Goal: Task Accomplishment & Management: Manage account settings

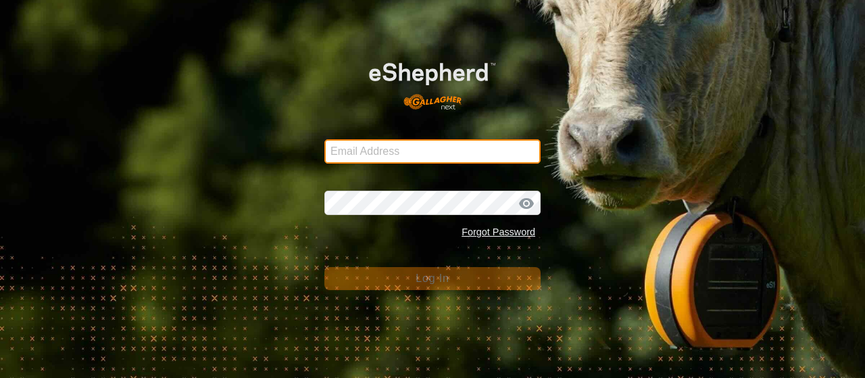
type input "[EMAIL_ADDRESS][DOMAIN_NAME]"
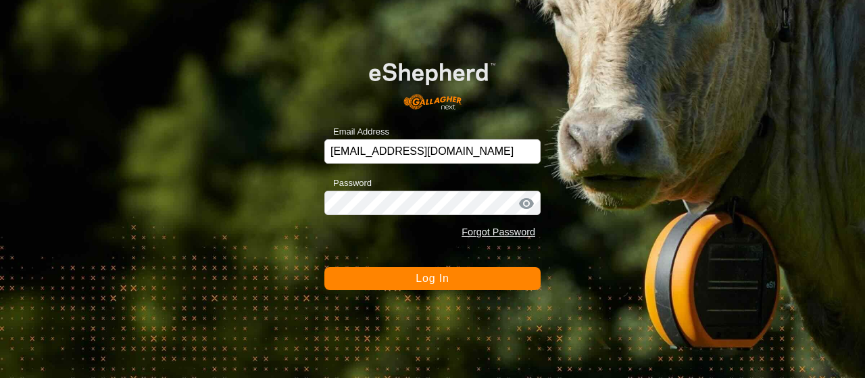
click at [392, 281] on button "Log In" at bounding box center [432, 278] width 216 height 23
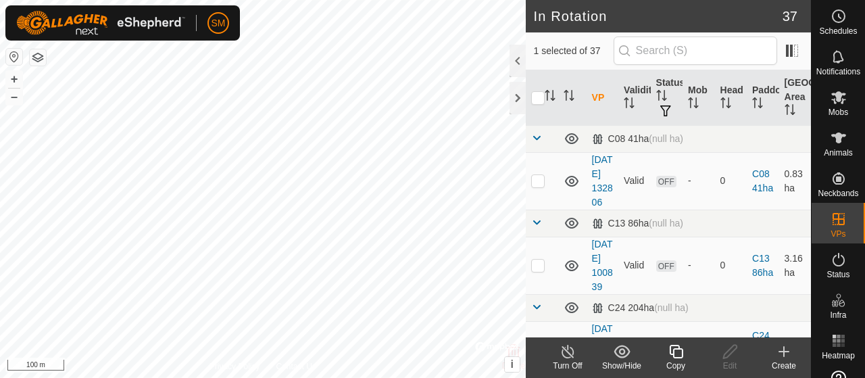
click at [683, 355] on icon at bounding box center [676, 351] width 17 height 16
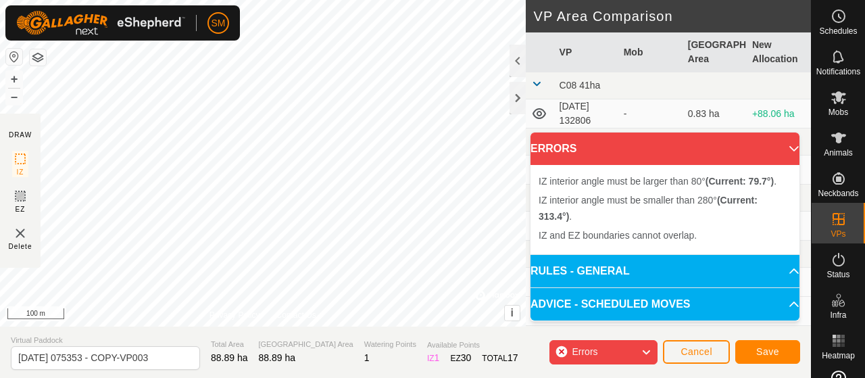
click at [165, 23] on div "SM Schedules Notifications Mobs Animals Neckbands VPs Status Infra Heatmap Help…" at bounding box center [432, 189] width 865 height 378
click at [235, 194] on div "IZ interior angle must be larger than 80° (Current: 79.7°) ." at bounding box center [337, 197] width 204 height 12
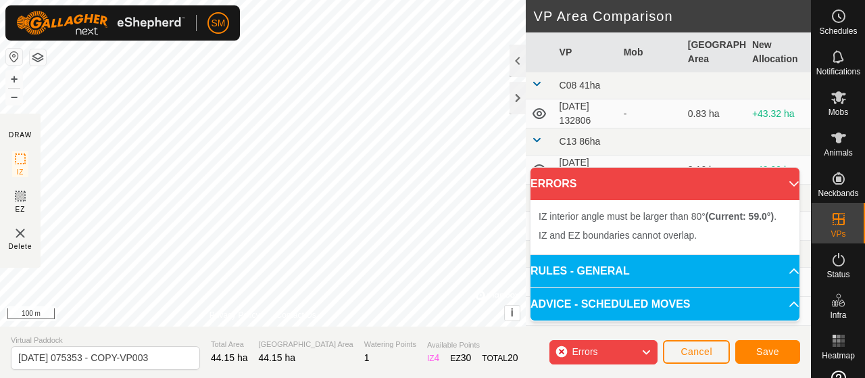
click at [431, 111] on div "IZ interior angle must be larger than 80° (Current: 59.0°) ." at bounding box center [431, 111] width 0 height 0
click at [373, 310] on div "IZ interior angle must be larger than 80° (Current: 59.0°) ." at bounding box center [373, 310] width 0 height 0
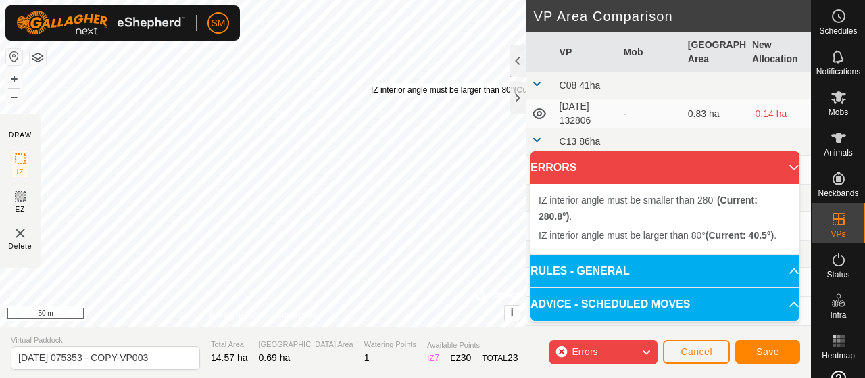
click at [371, 84] on div "IZ interior angle must be larger than 80° (Current: 40.5°) ." at bounding box center [473, 90] width 204 height 12
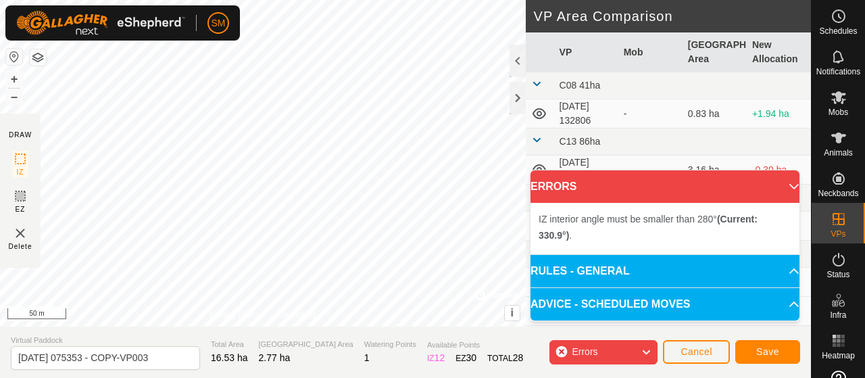
click at [216, 57] on div "IZ interior angle must be smaller than 280° (Current: 300.9°) ." at bounding box center [216, 57] width 0 height 0
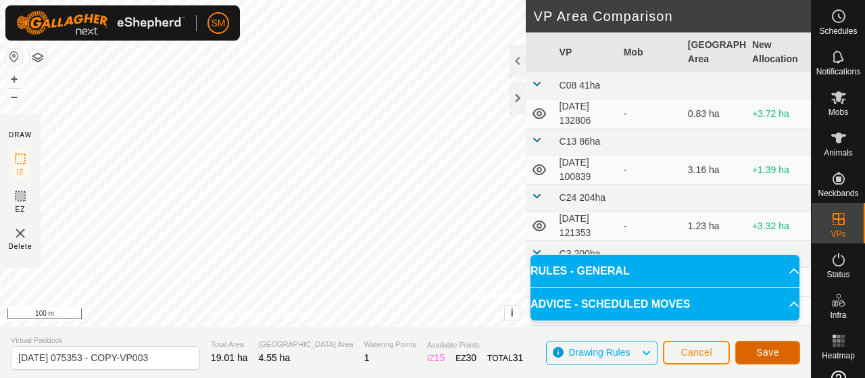
click at [753, 351] on button "Save" at bounding box center [767, 353] width 65 height 24
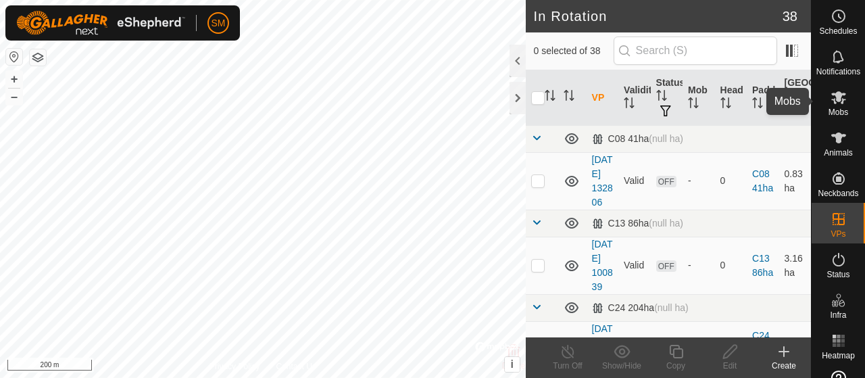
click at [834, 100] on icon at bounding box center [838, 97] width 15 height 13
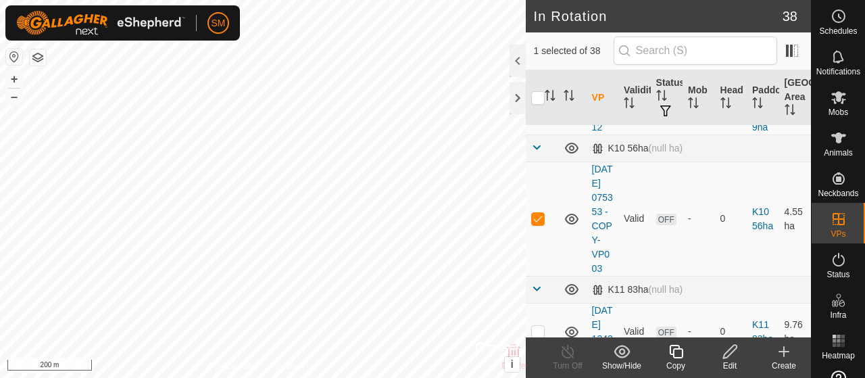
scroll to position [489, 0]
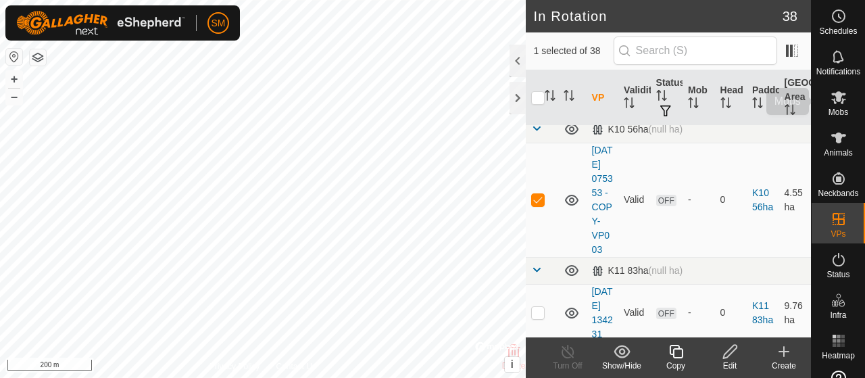
click at [844, 83] on div "Mobs" at bounding box center [838, 101] width 53 height 41
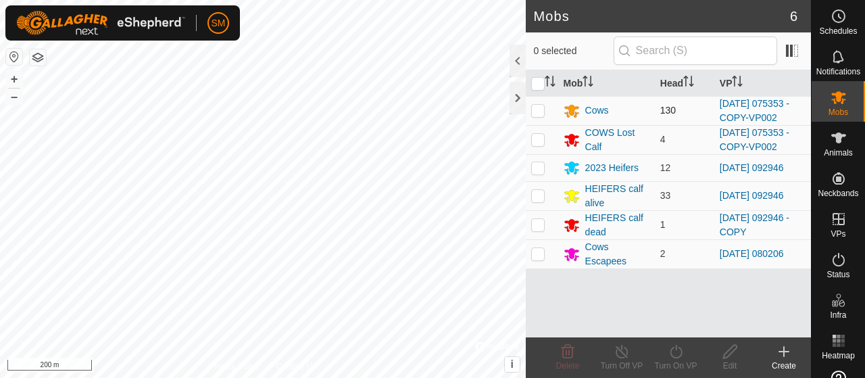
click at [539, 107] on p-checkbox at bounding box center [538, 110] width 14 height 11
checkbox input "true"
click at [540, 134] on p-checkbox at bounding box center [538, 139] width 14 height 11
checkbox input "true"
click at [683, 352] on icon at bounding box center [676, 351] width 17 height 16
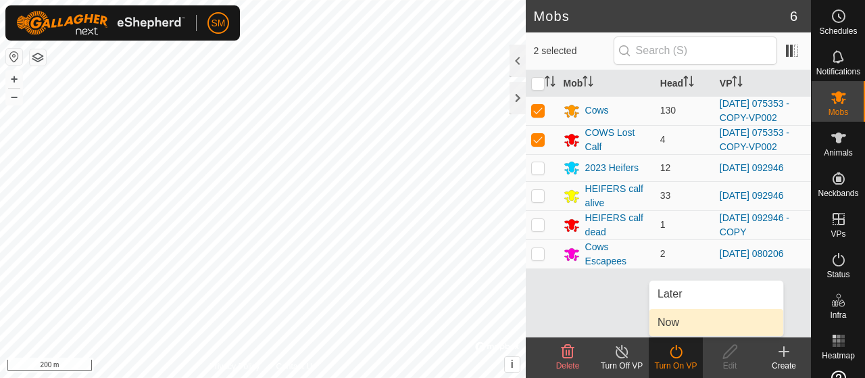
click at [693, 322] on link "Now" at bounding box center [717, 322] width 134 height 27
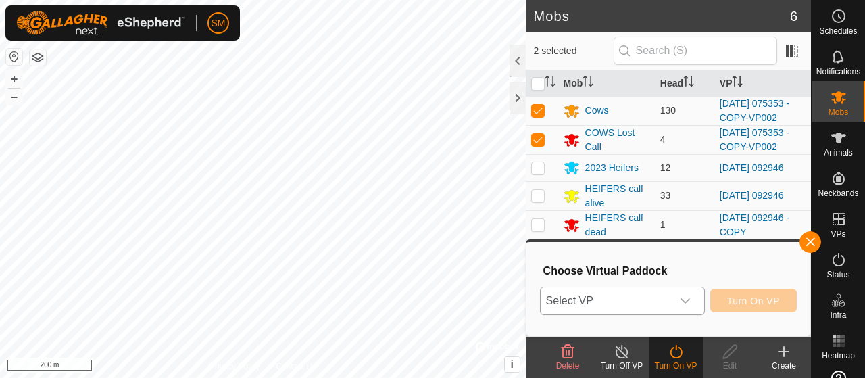
click at [683, 300] on icon "dropdown trigger" at bounding box center [685, 300] width 9 height 5
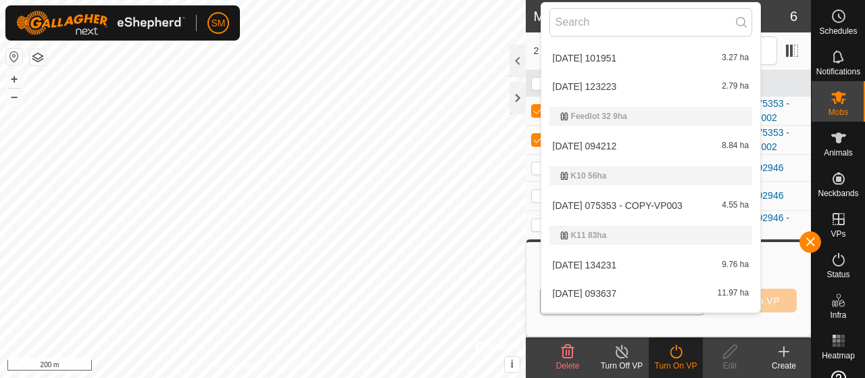
scroll to position [203, 0]
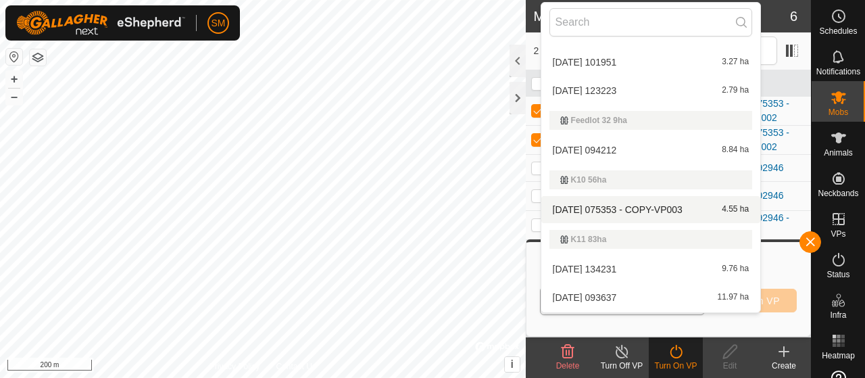
click at [645, 210] on li "2025-08-11 075353 - COPY-VP003 4.55 ha" at bounding box center [651, 209] width 220 height 27
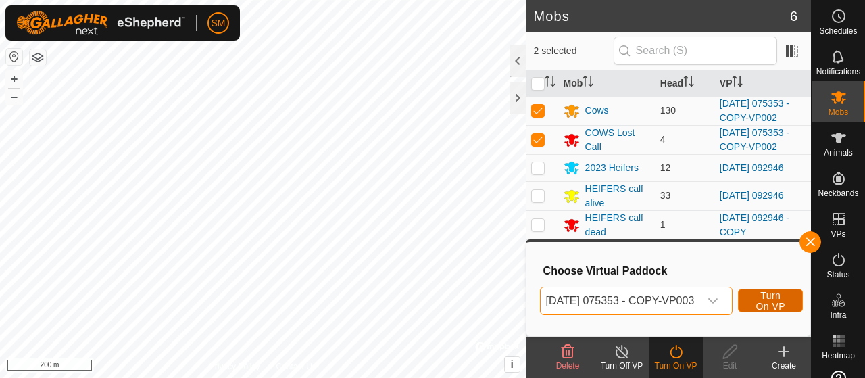
click at [786, 301] on span "Turn On VP" at bounding box center [770, 301] width 31 height 22
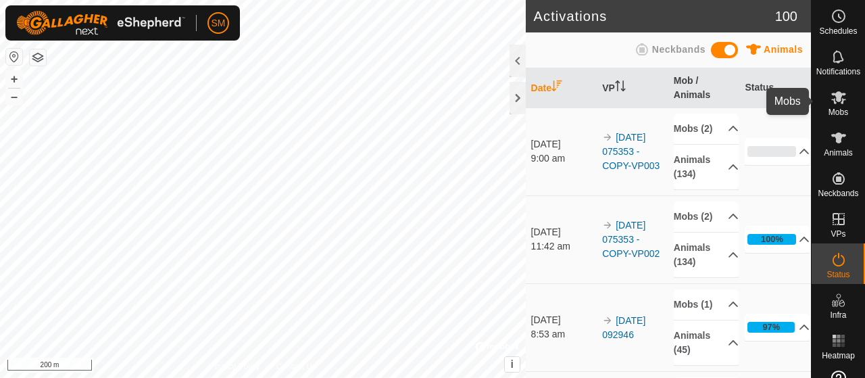
click at [840, 103] on icon at bounding box center [839, 97] width 16 height 16
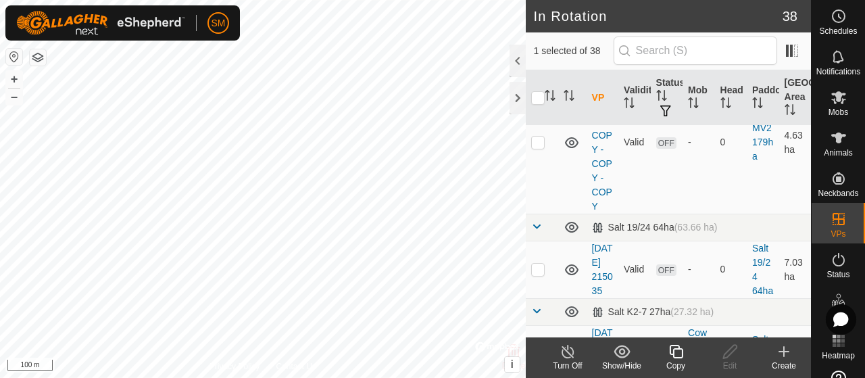
scroll to position [2658, 0]
checkbox input "false"
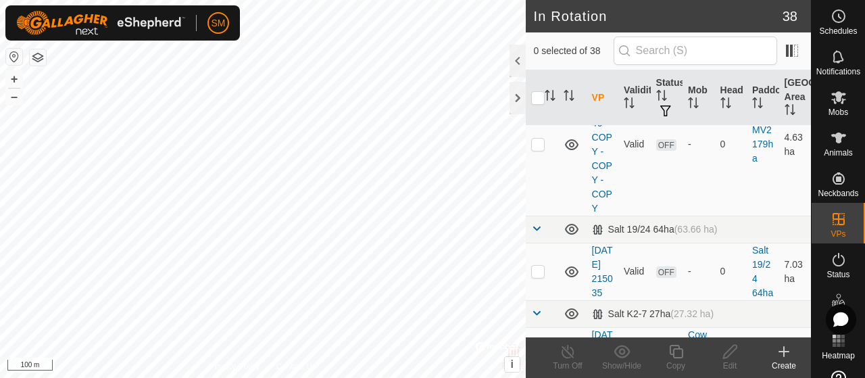
checkbox input "false"
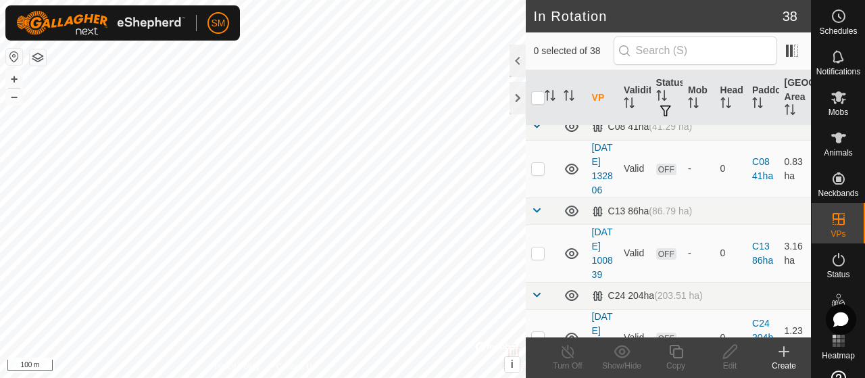
scroll to position [0, 0]
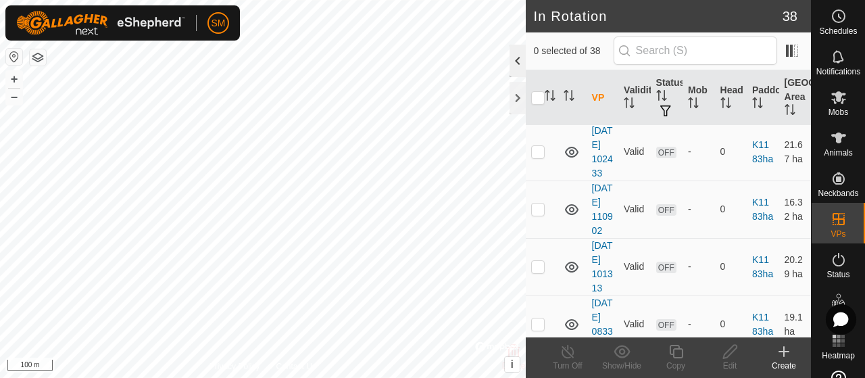
click at [522, 61] on div at bounding box center [518, 61] width 16 height 32
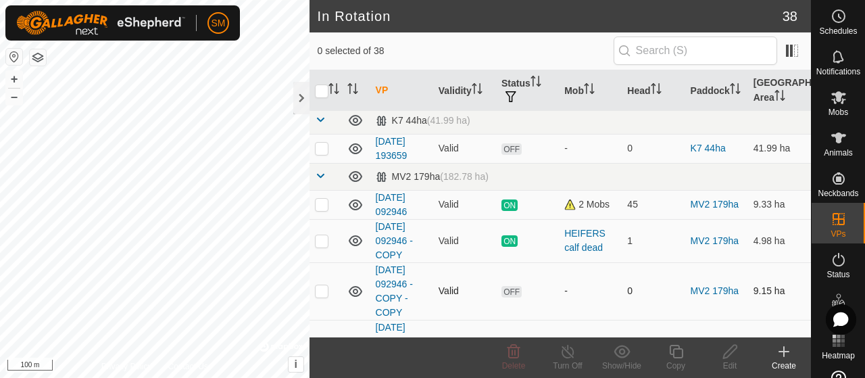
scroll to position [1248, 0]
click at [321, 235] on p-checkbox at bounding box center [322, 240] width 14 height 11
click at [326, 235] on p-checkbox at bounding box center [322, 240] width 14 height 11
checkbox input "false"
click at [323, 199] on p-checkbox at bounding box center [322, 204] width 14 height 11
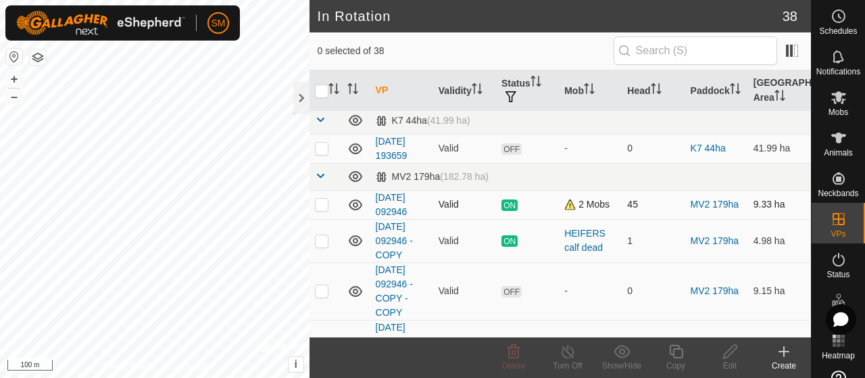
checkbox input "true"
click at [324, 240] on td at bounding box center [326, 240] width 32 height 43
checkbox input "true"
click at [324, 199] on p-checkbox at bounding box center [322, 204] width 14 height 11
checkbox input "false"
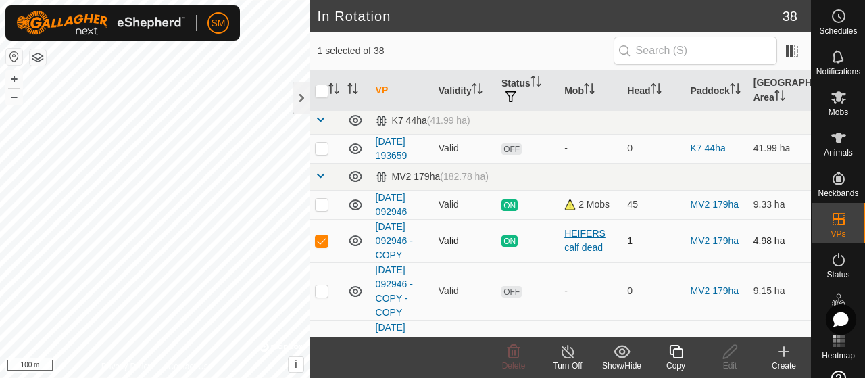
click at [595, 230] on div "HEIFERS calf dead" at bounding box center [590, 240] width 52 height 28
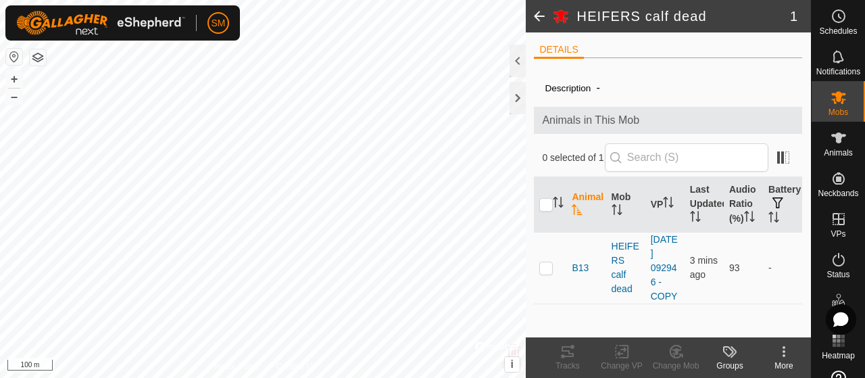
click at [539, 14] on span at bounding box center [539, 16] width 27 height 32
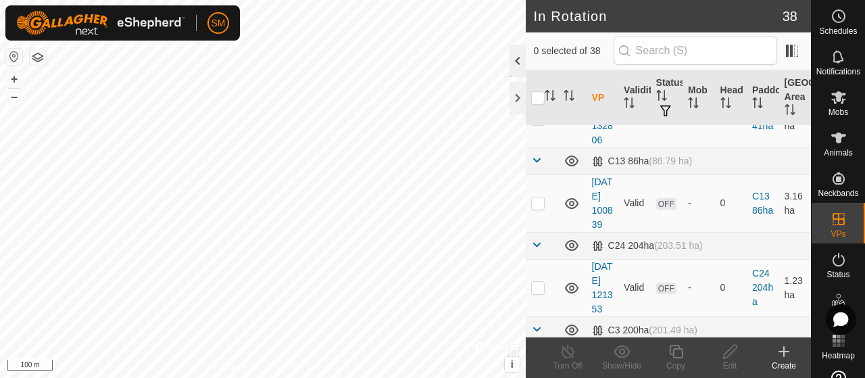
click at [516, 55] on div at bounding box center [518, 61] width 16 height 32
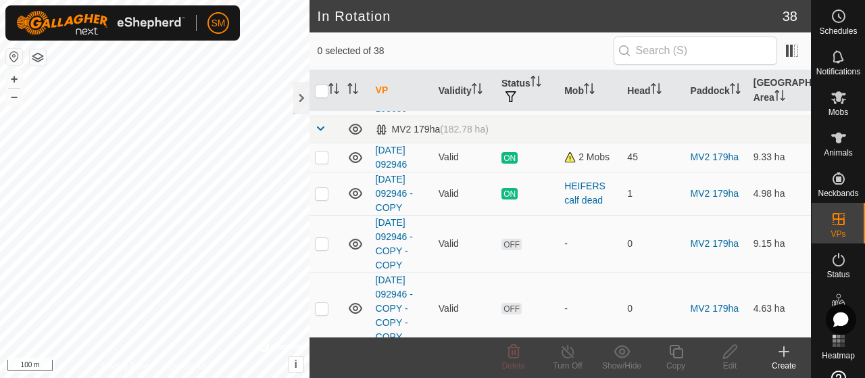
scroll to position [1318, 0]
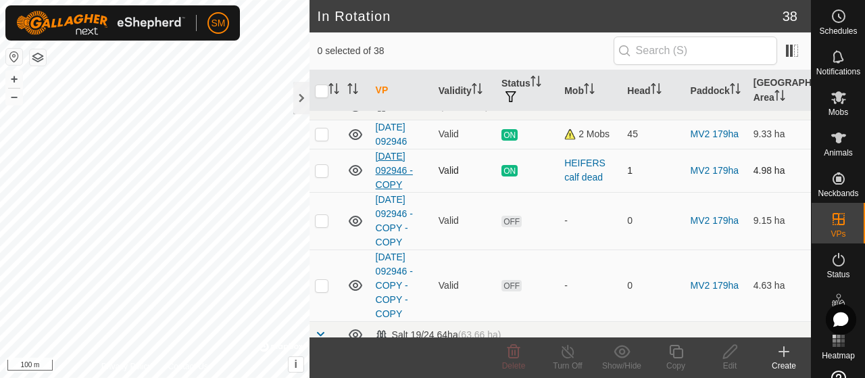
drag, startPoint x: 527, startPoint y: 240, endPoint x: 400, endPoint y: 175, distance: 142.1
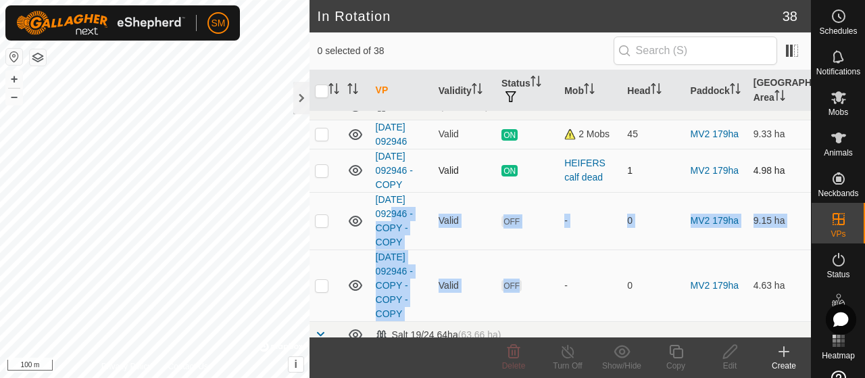
click at [342, 179] on td at bounding box center [356, 170] width 28 height 43
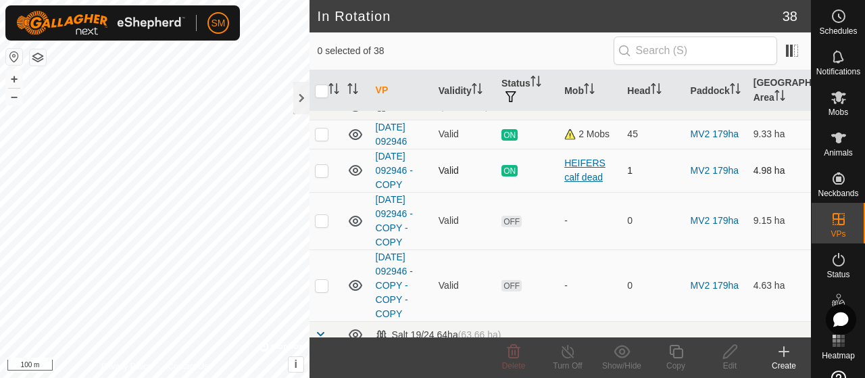
click at [591, 162] on div "HEIFERS calf dead" at bounding box center [590, 170] width 52 height 28
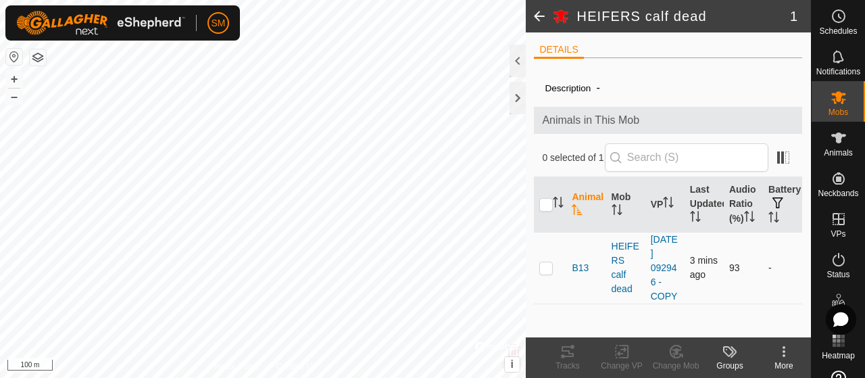
click at [542, 278] on td at bounding box center [550, 268] width 32 height 72
checkbox input "true"
click at [627, 358] on icon at bounding box center [625, 351] width 6 height 12
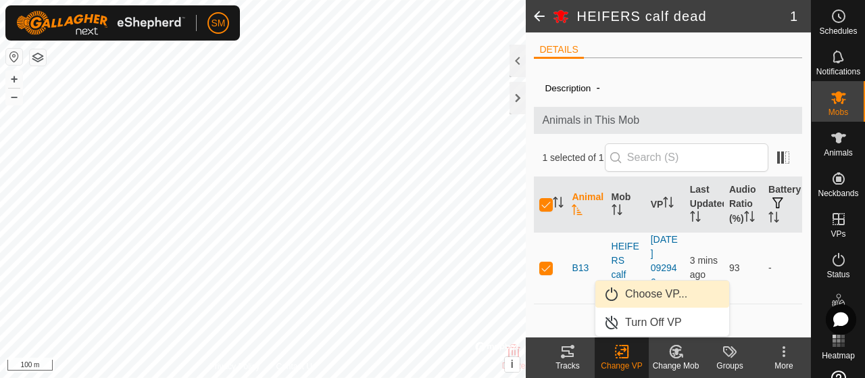
click at [666, 290] on span "Choose VP..." at bounding box center [656, 294] width 62 height 16
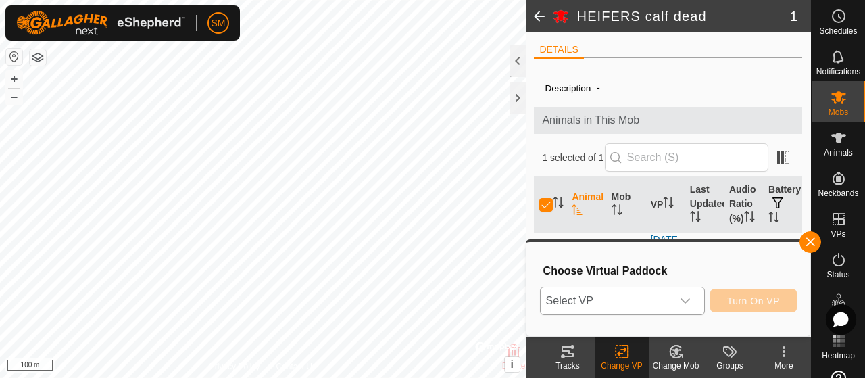
click at [666, 290] on span "Select VP" at bounding box center [606, 300] width 131 height 27
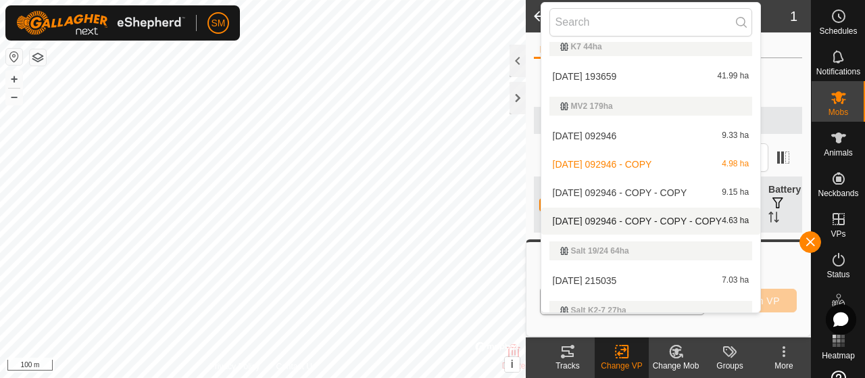
scroll to position [1171, 0]
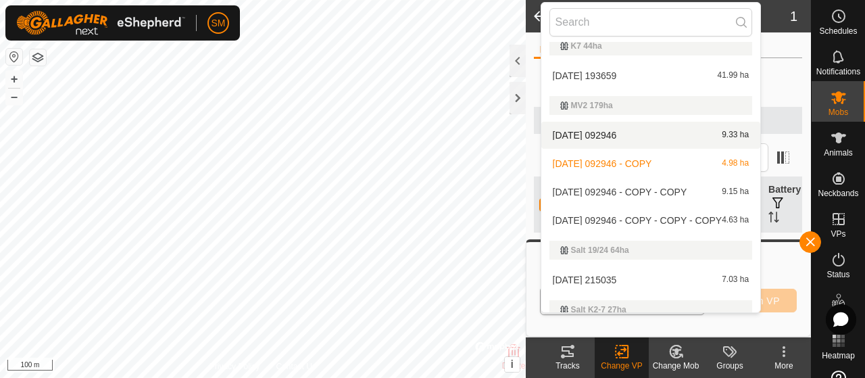
click at [660, 133] on li "[DATE] 092946 9.33 ha" at bounding box center [651, 135] width 220 height 27
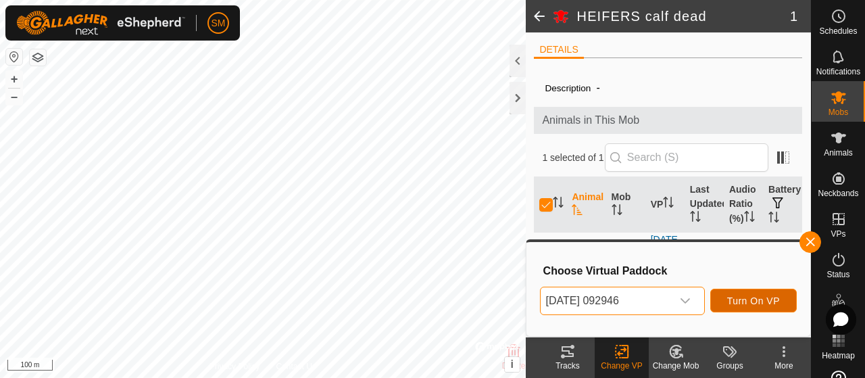
click at [737, 301] on span "Turn On VP" at bounding box center [753, 300] width 53 height 11
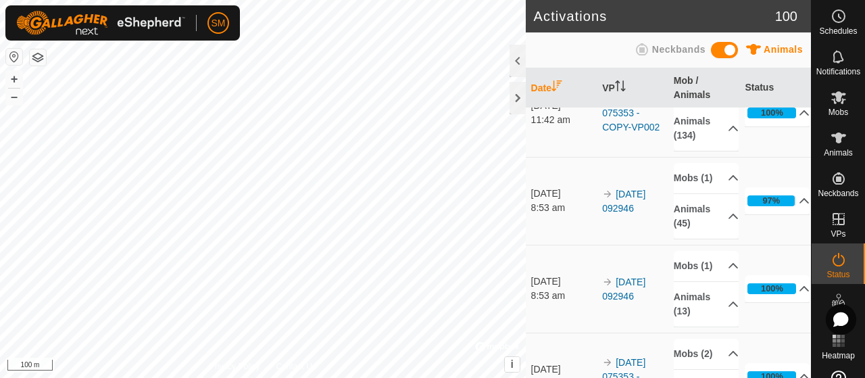
scroll to position [215, 0]
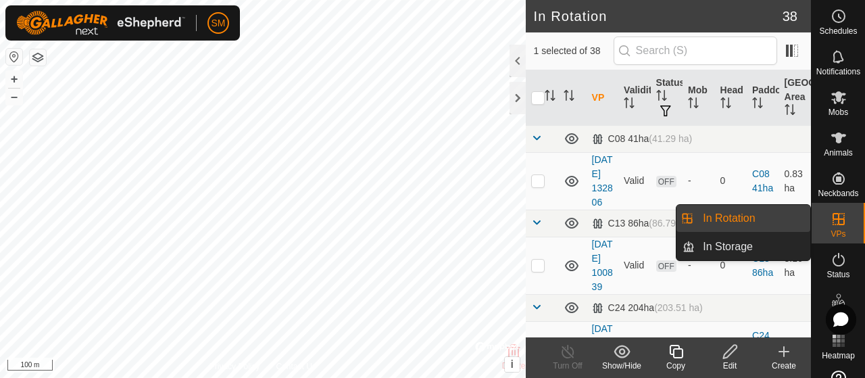
click at [799, 223] on link "In Rotation" at bounding box center [753, 218] width 116 height 27
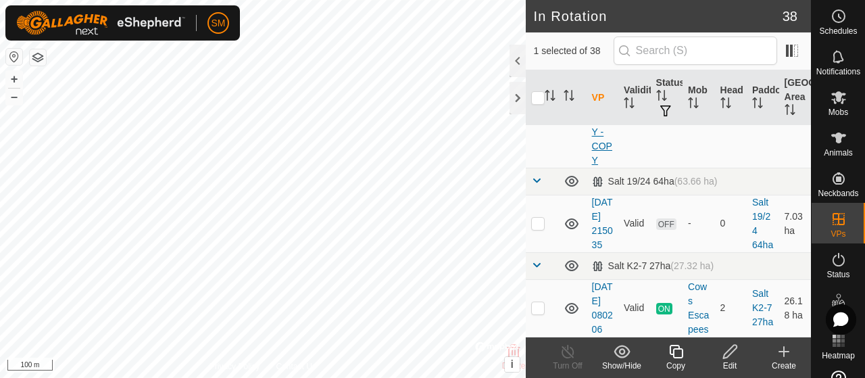
scroll to position [3723, 0]
click at [733, 353] on icon at bounding box center [730, 351] width 17 height 16
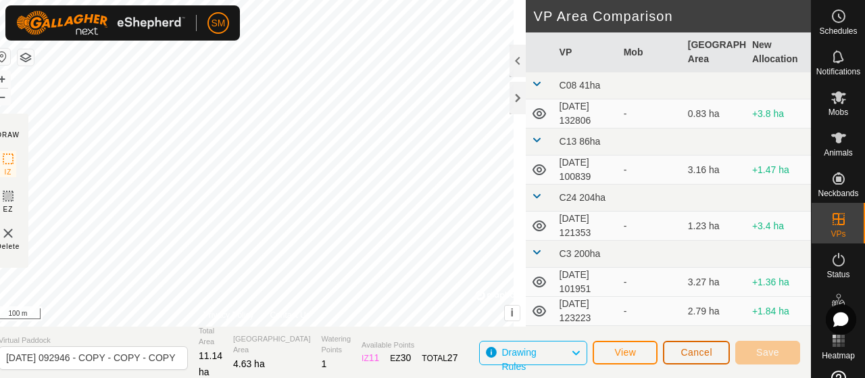
click at [685, 352] on span "Cancel" at bounding box center [697, 352] width 32 height 11
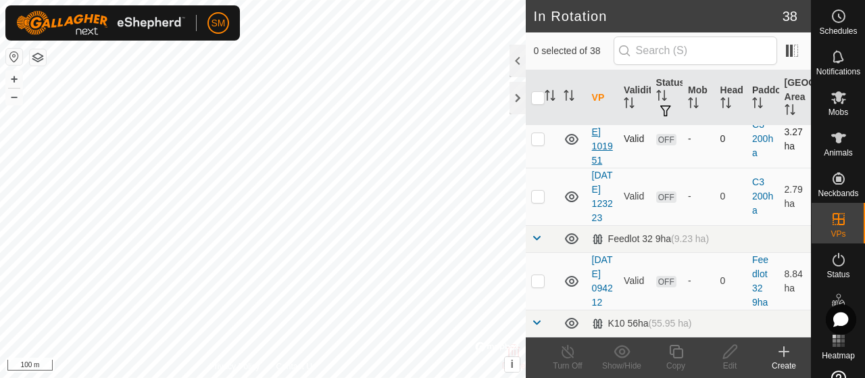
scroll to position [301, 0]
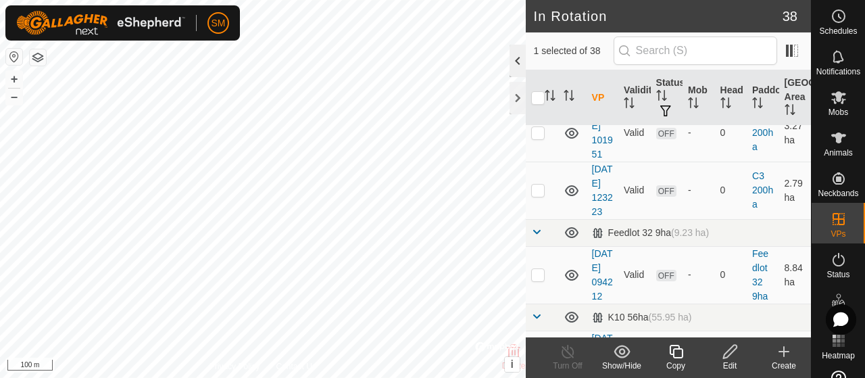
click at [514, 56] on div at bounding box center [518, 61] width 16 height 32
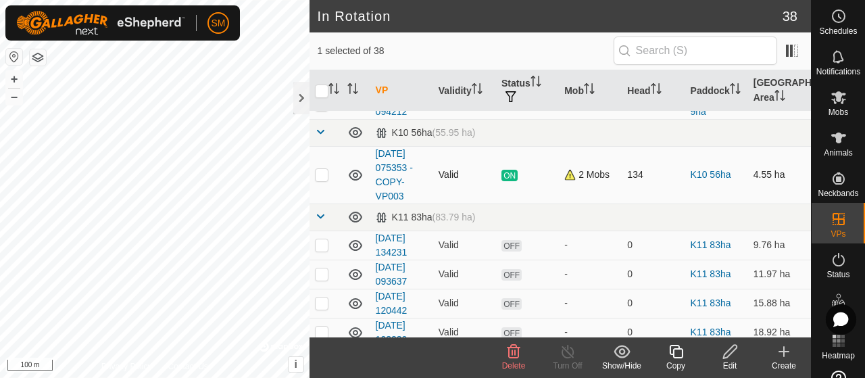
scroll to position [174, 0]
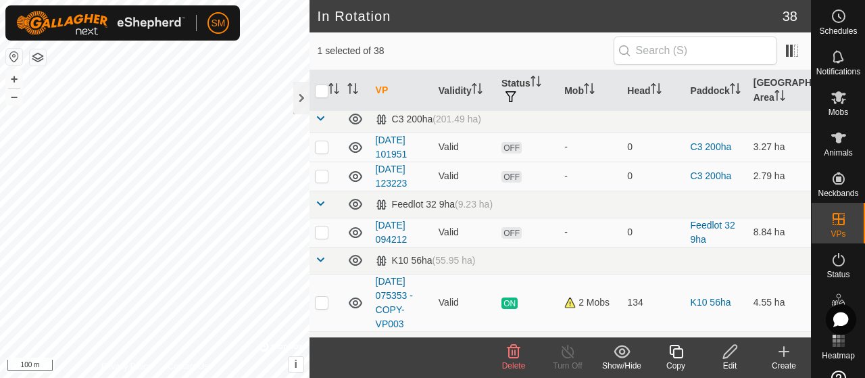
click at [512, 356] on icon at bounding box center [514, 351] width 16 height 16
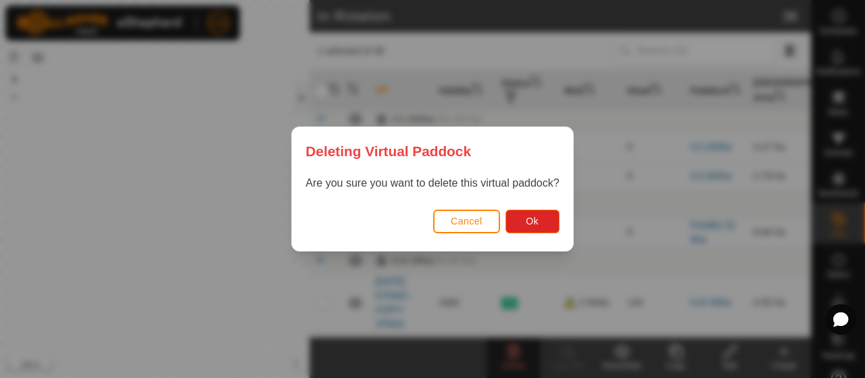
click at [541, 205] on div "Cancel Ok" at bounding box center [432, 228] width 281 height 46
click at [541, 217] on button "Ok" at bounding box center [533, 222] width 54 height 24
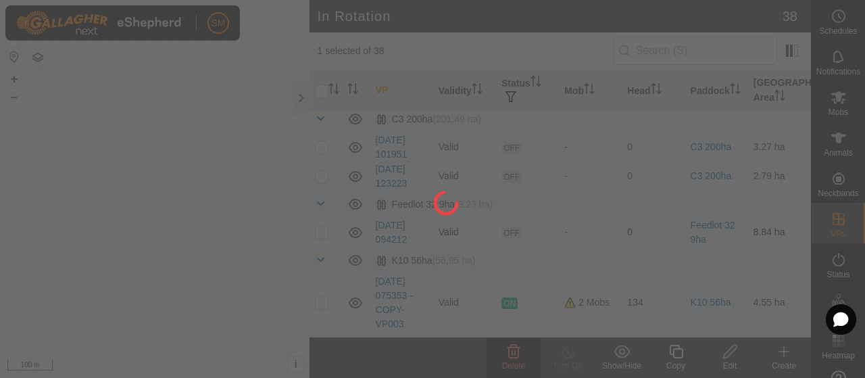
checkbox input "false"
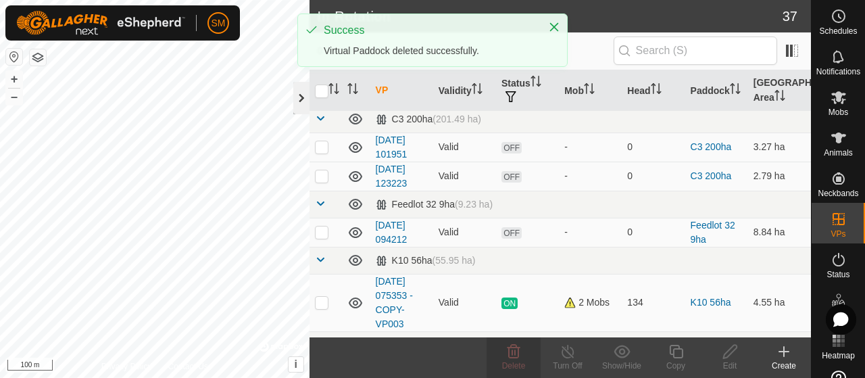
click at [301, 99] on div at bounding box center [301, 98] width 16 height 32
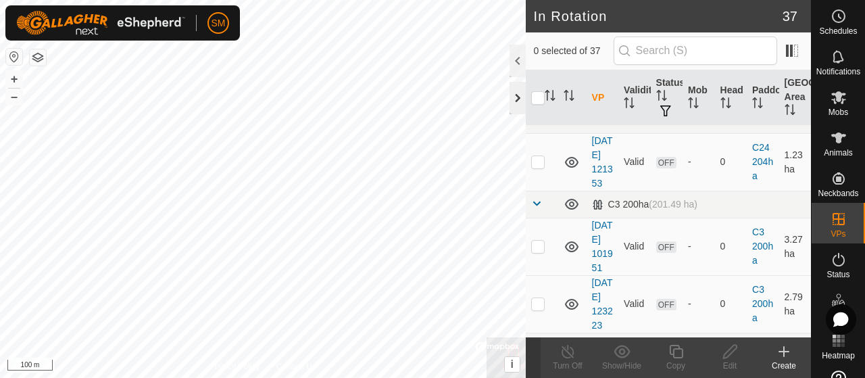
checkbox input "true"
click at [729, 356] on icon at bounding box center [730, 352] width 14 height 14
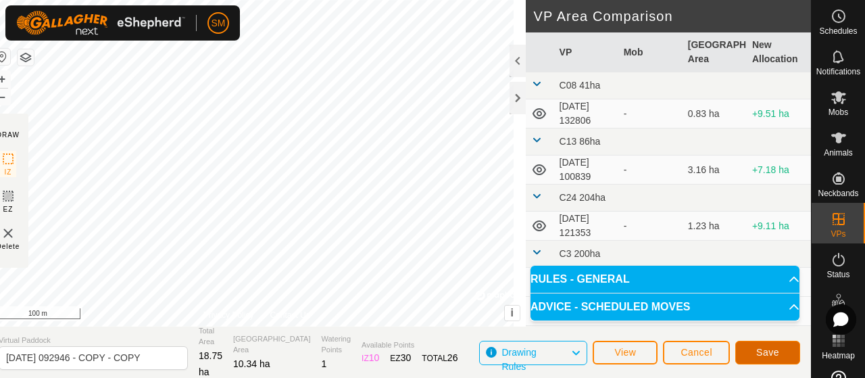
click at [761, 358] on span "Save" at bounding box center [767, 352] width 23 height 11
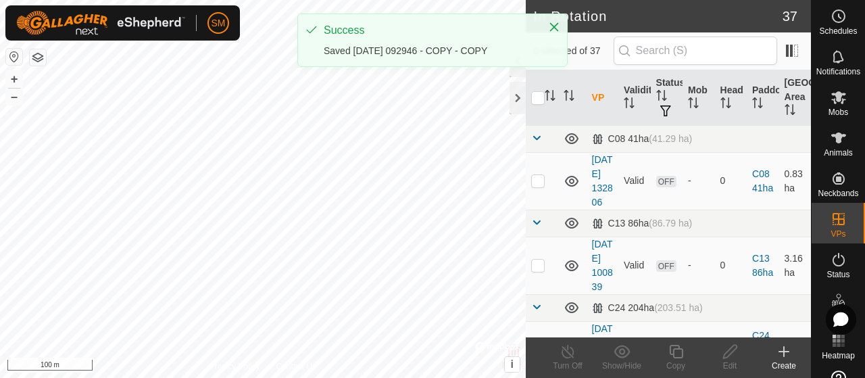
checkbox input "true"
click at [675, 358] on icon at bounding box center [676, 352] width 14 height 14
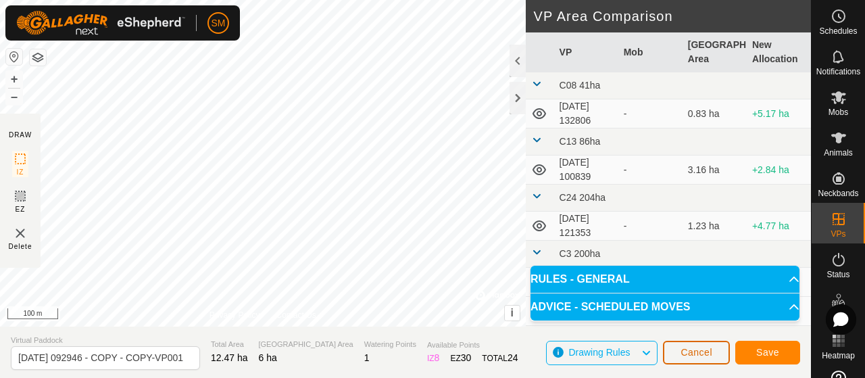
click at [716, 355] on button "Cancel" at bounding box center [696, 353] width 67 height 24
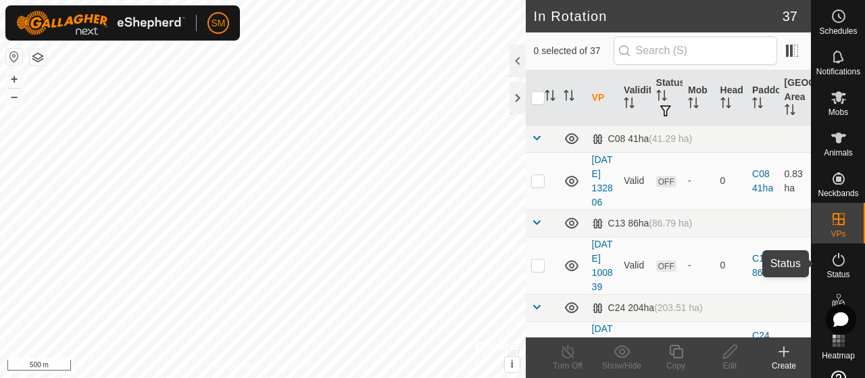
click at [833, 264] on icon at bounding box center [839, 259] width 16 height 16
click at [835, 264] on icon at bounding box center [839, 259] width 16 height 16
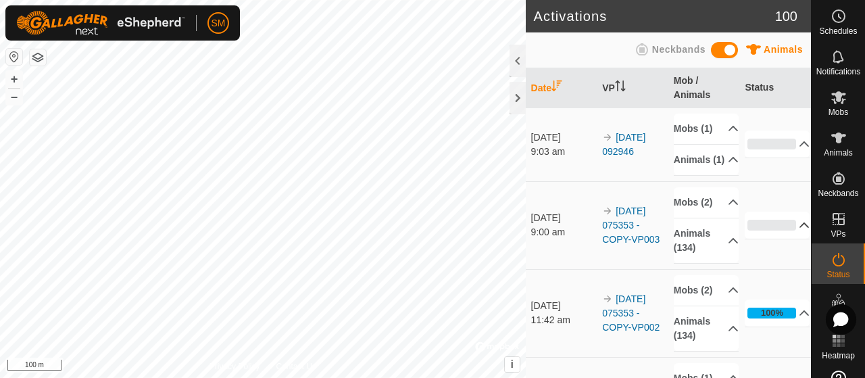
click at [799, 230] on icon at bounding box center [804, 225] width 11 height 11
